Goal: Task Accomplishment & Management: Complete application form

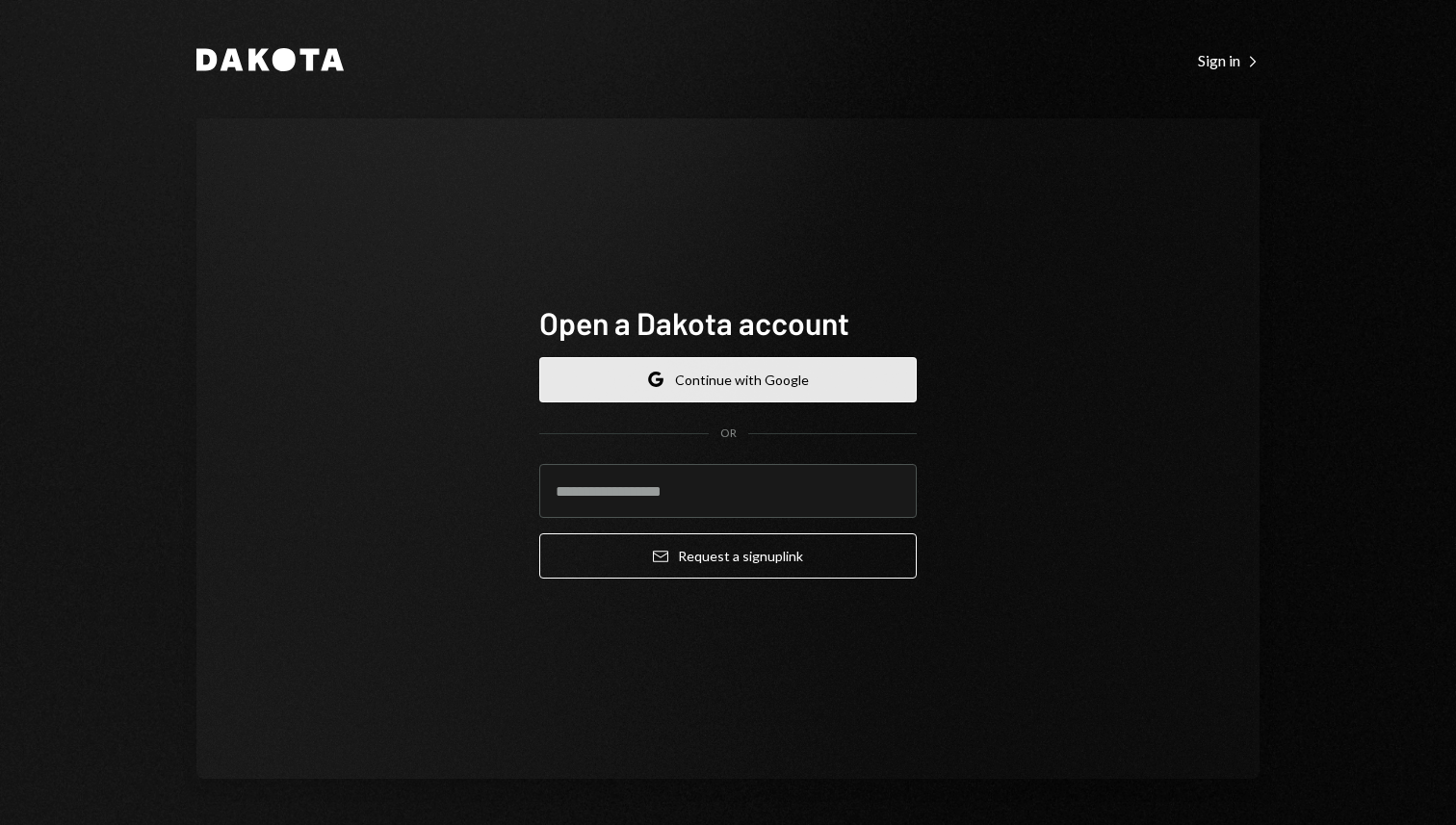
click at [770, 377] on button "Google Continue with Google" at bounding box center [728, 379] width 377 height 46
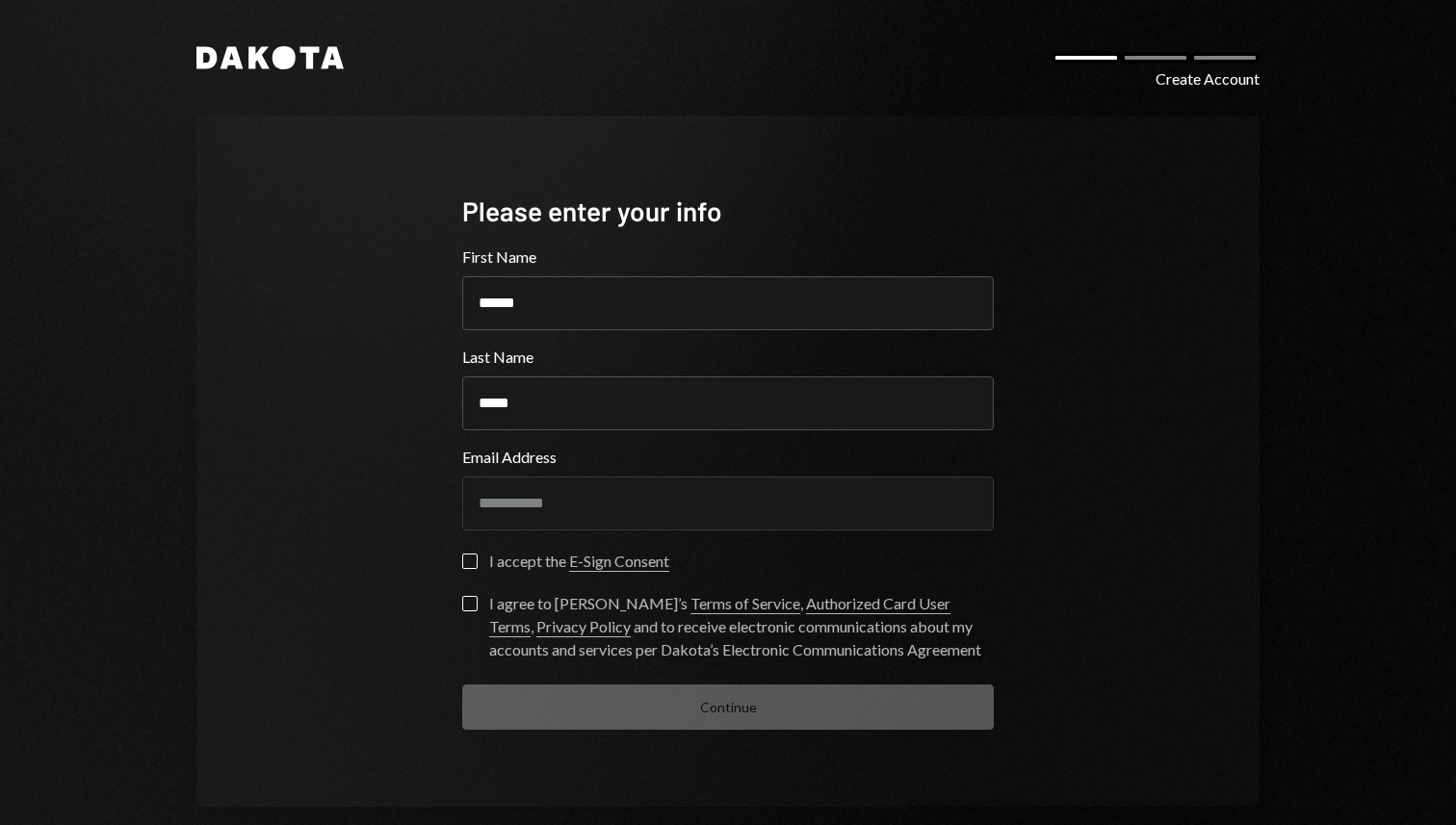
click at [514, 561] on div "I accept the E-Sign Consent" at bounding box center [579, 561] width 180 height 23
click at [477, 561] on button "I accept the E-Sign Consent" at bounding box center [469, 561] width 16 height 16
click at [531, 606] on div "I agree to [PERSON_NAME]’s Terms of Service , Authorized Card User Terms , Priv…" at bounding box center [741, 625] width 504 height 69
click at [477, 606] on button "I agree to [PERSON_NAME]’s Terms of Service , Authorized Card User Terms , Priv…" at bounding box center [469, 603] width 16 height 16
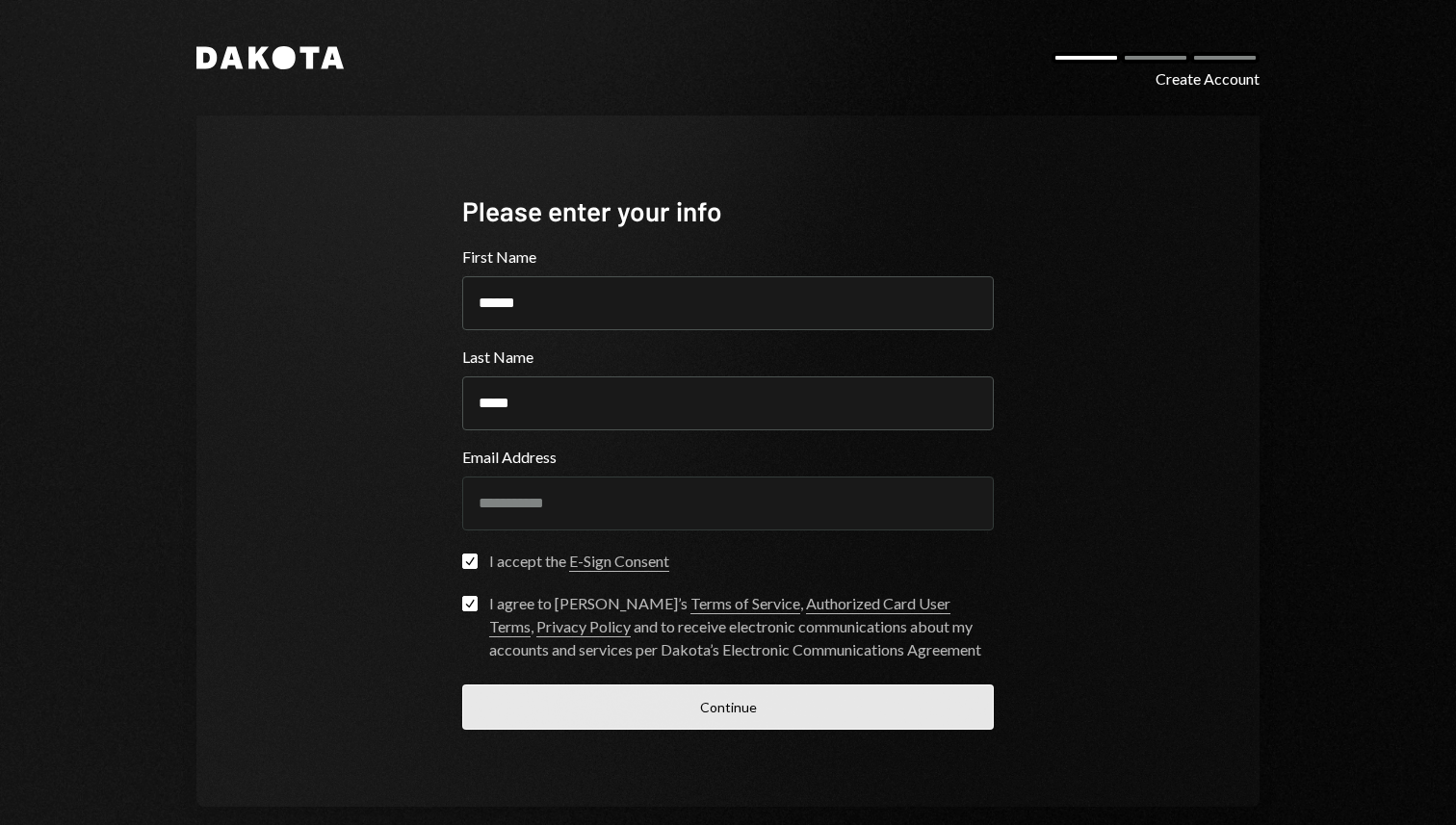
click at [675, 706] on button "Continue" at bounding box center [728, 707] width 532 height 46
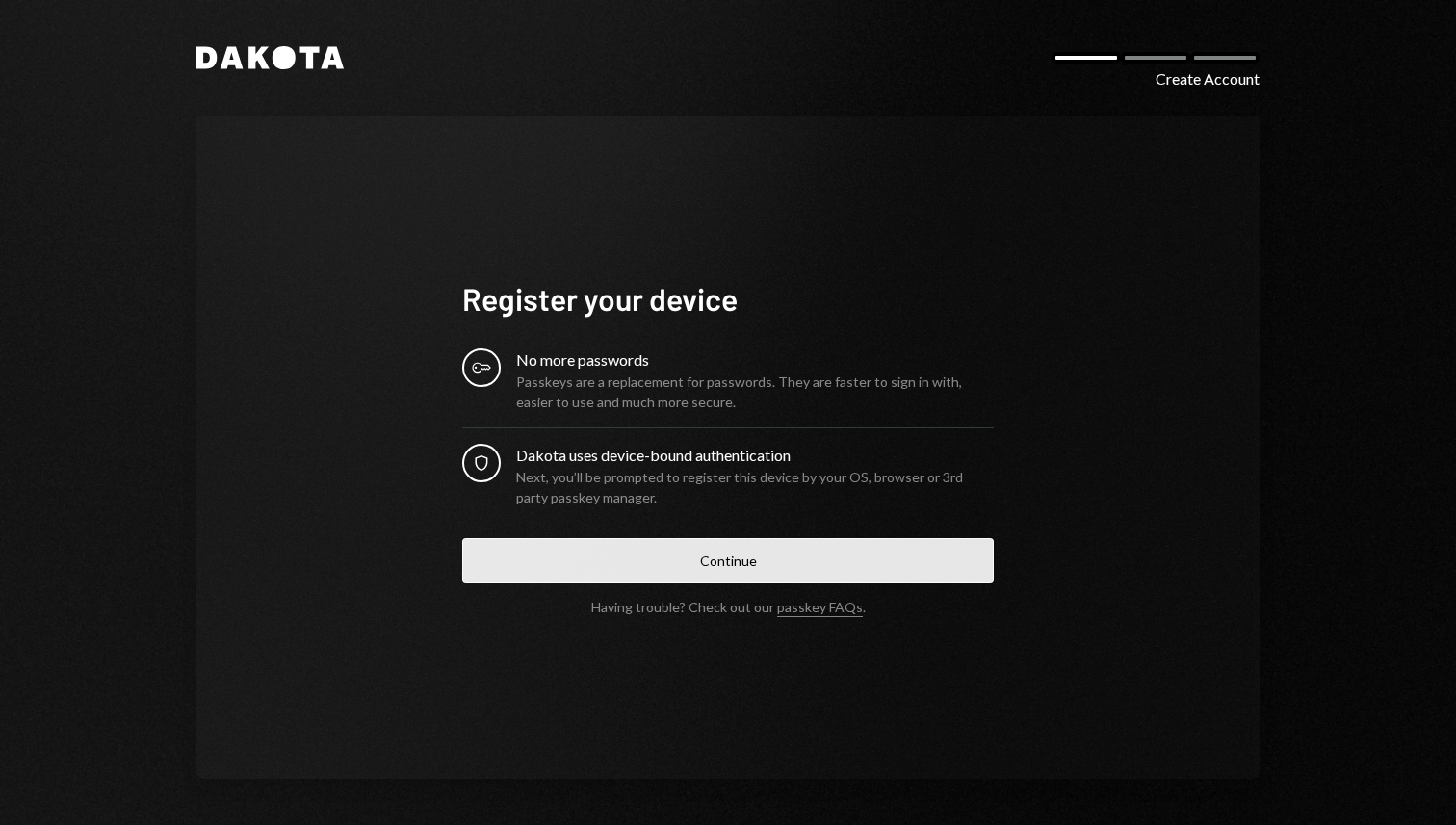
click at [709, 547] on button "Continue" at bounding box center [728, 560] width 532 height 46
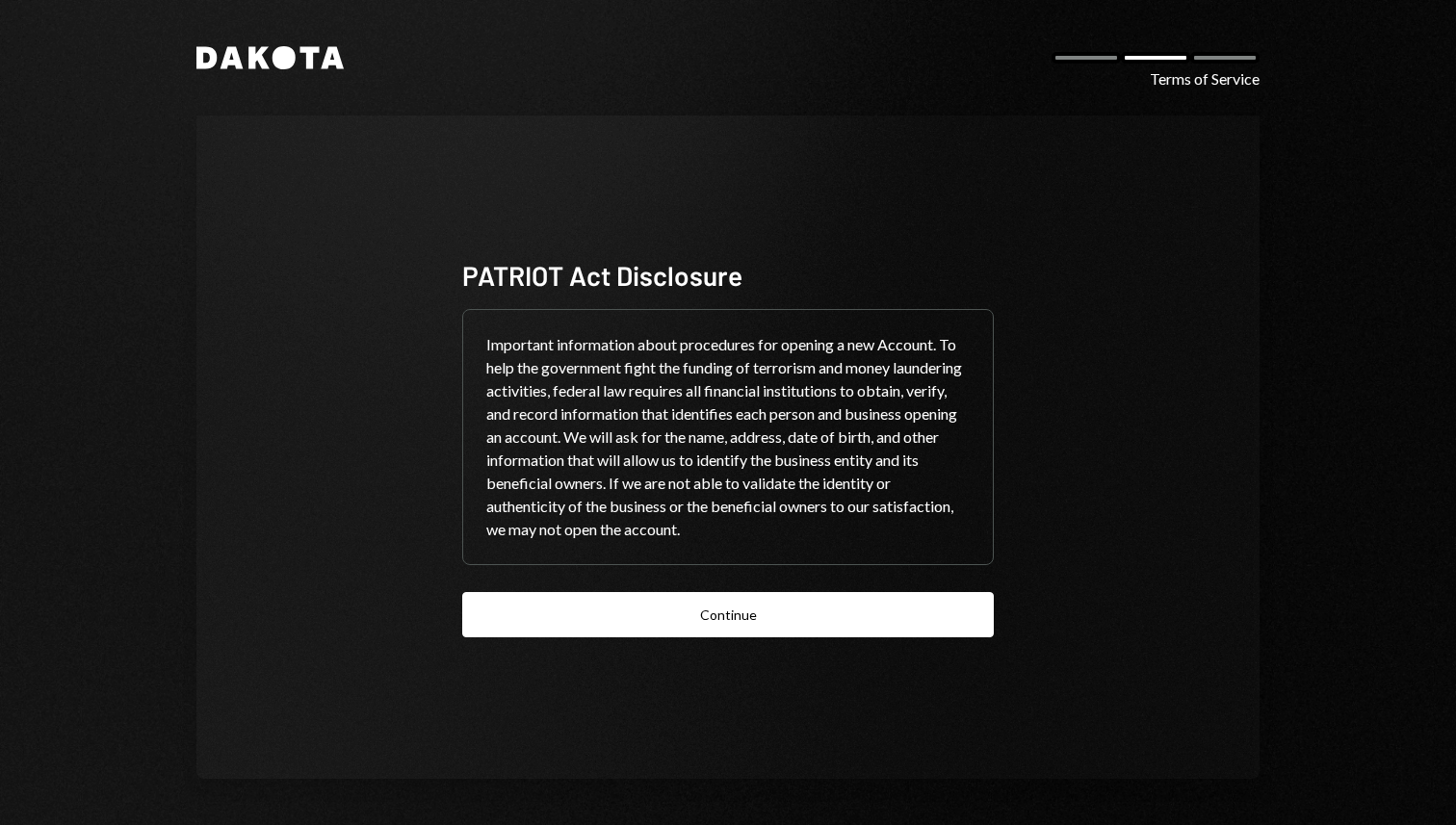
click at [1105, 243] on div "PATRIOT Act Disclosure Important information about procedures for opening a new…" at bounding box center [728, 447] width 1063 height 663
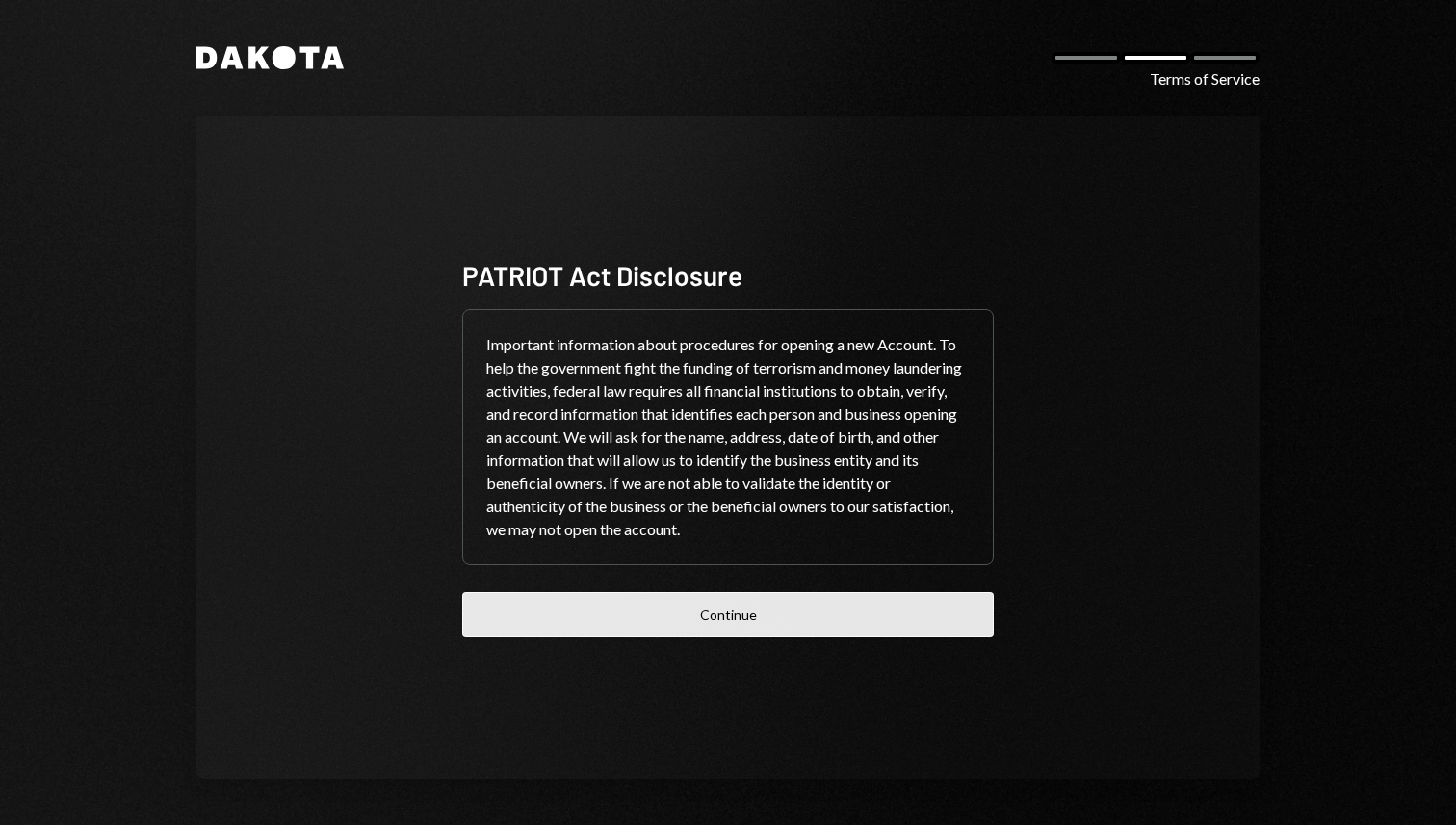
click at [857, 628] on button "Continue" at bounding box center [728, 614] width 532 height 46
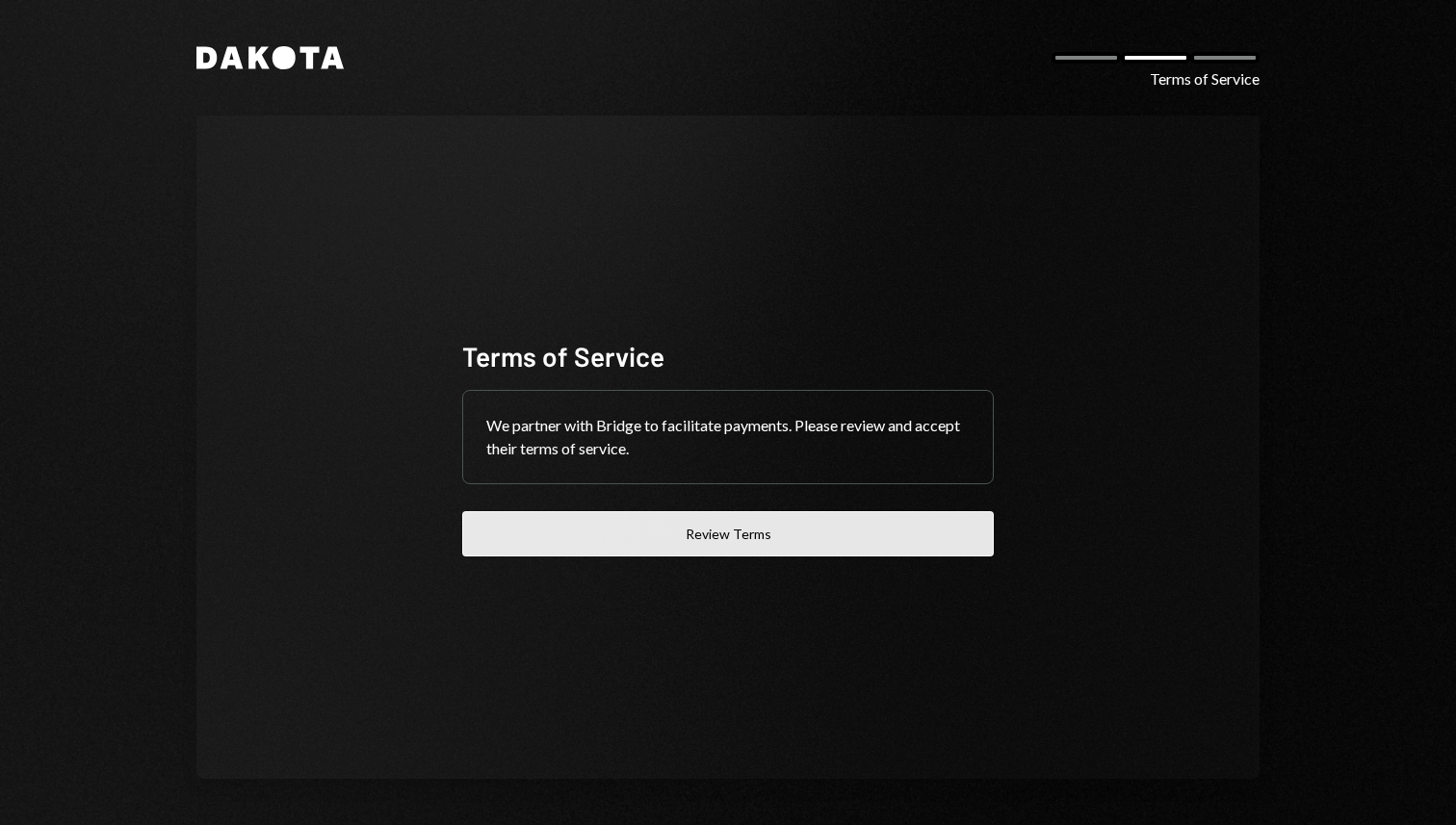
click at [808, 534] on button "Review Terms" at bounding box center [728, 533] width 532 height 46
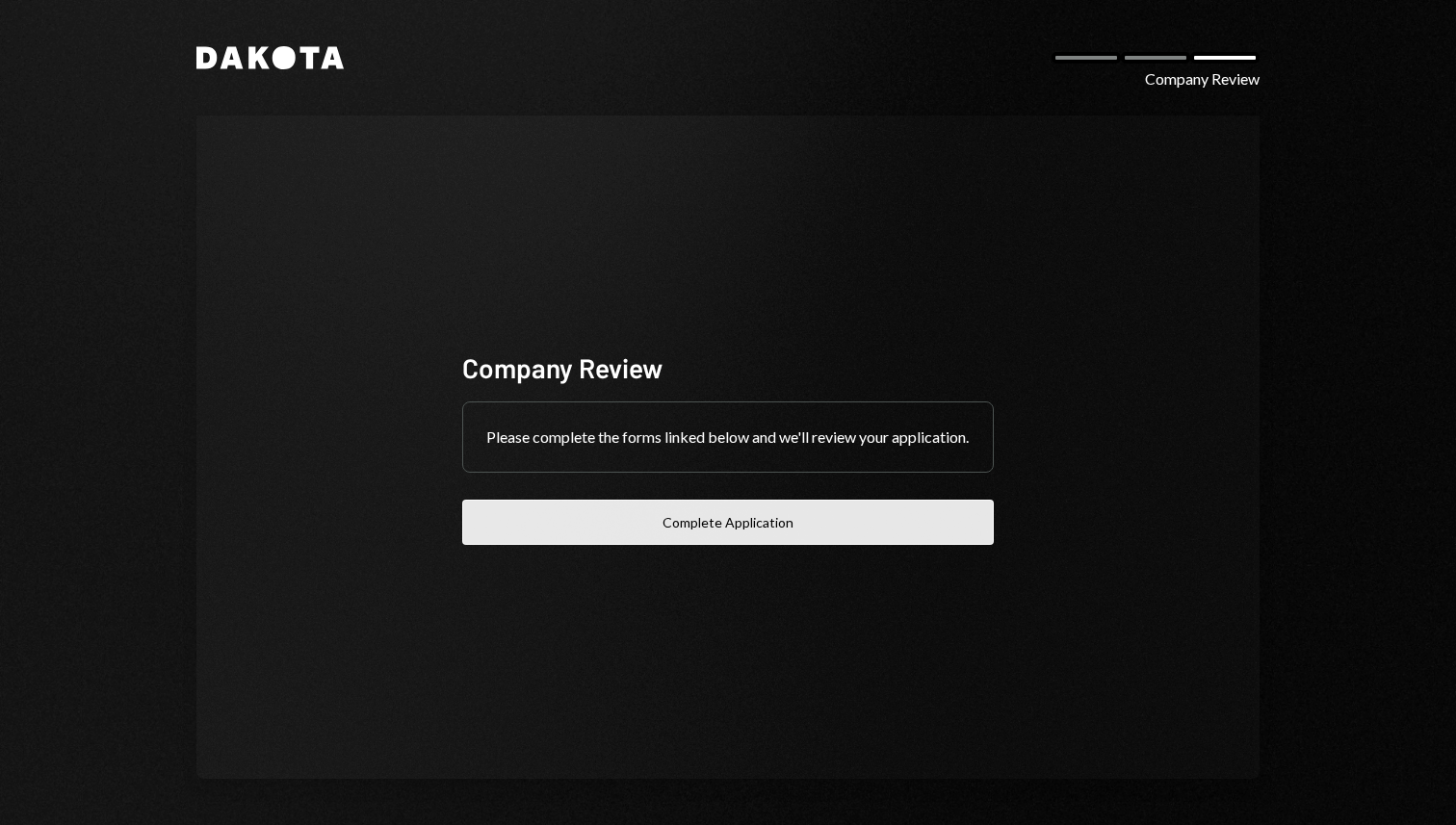
click at [903, 537] on button "Complete Application" at bounding box center [728, 522] width 532 height 46
